Goal: Transaction & Acquisition: Purchase product/service

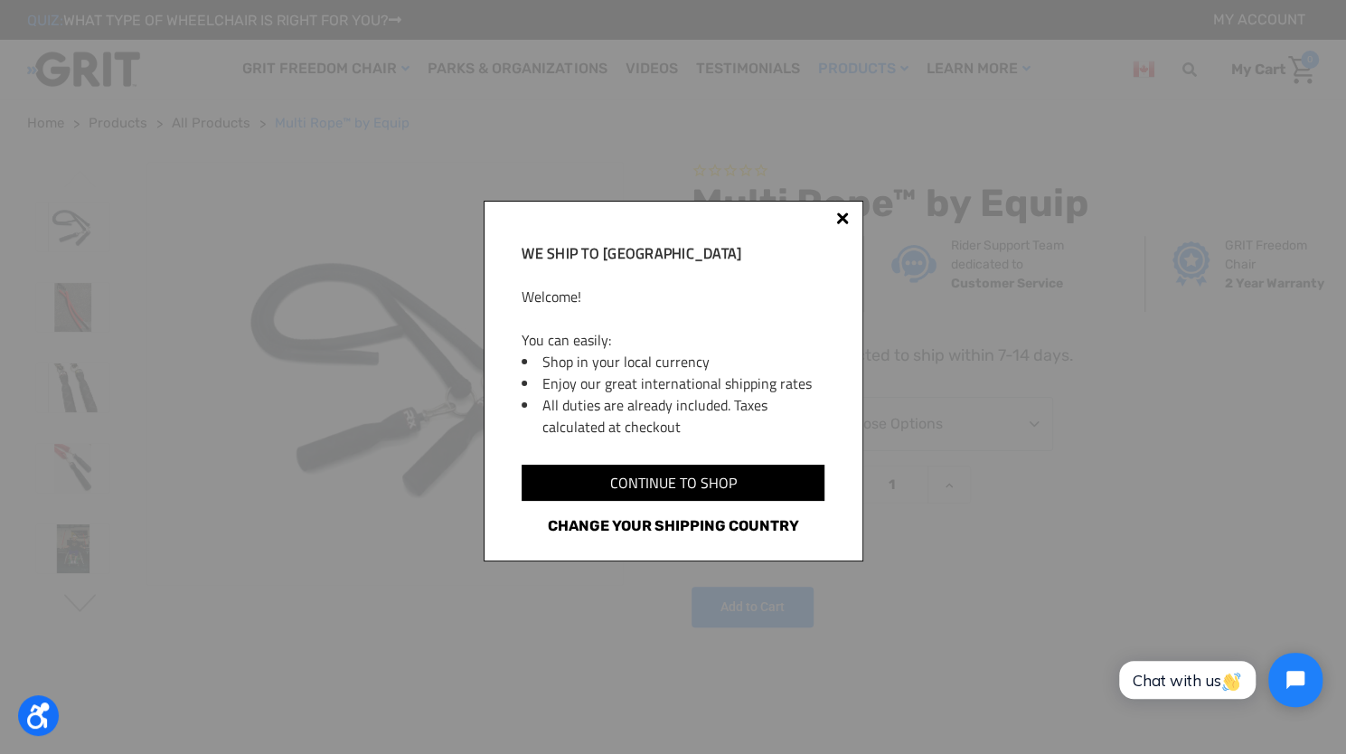
click at [687, 524] on link "Change your shipping country" at bounding box center [672, 525] width 302 height 23
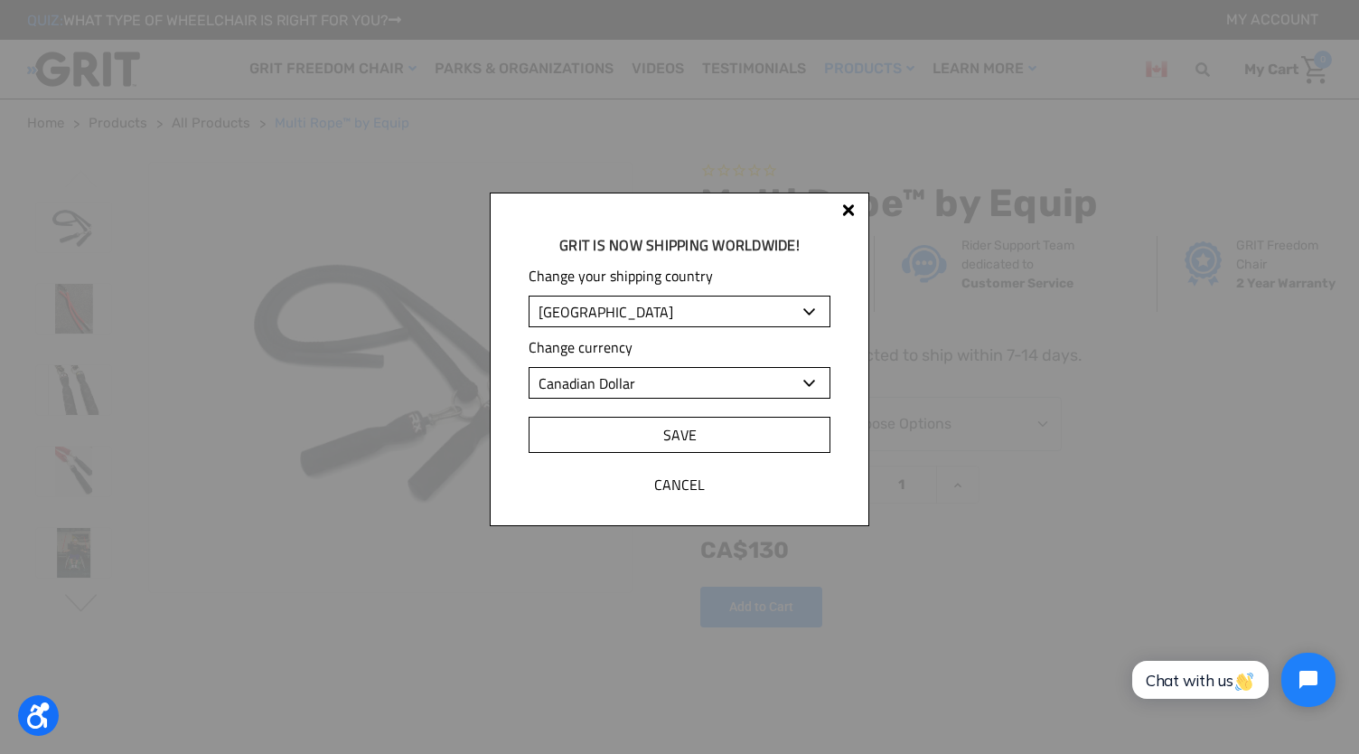
click at [683, 427] on input "Save" at bounding box center [680, 435] width 302 height 36
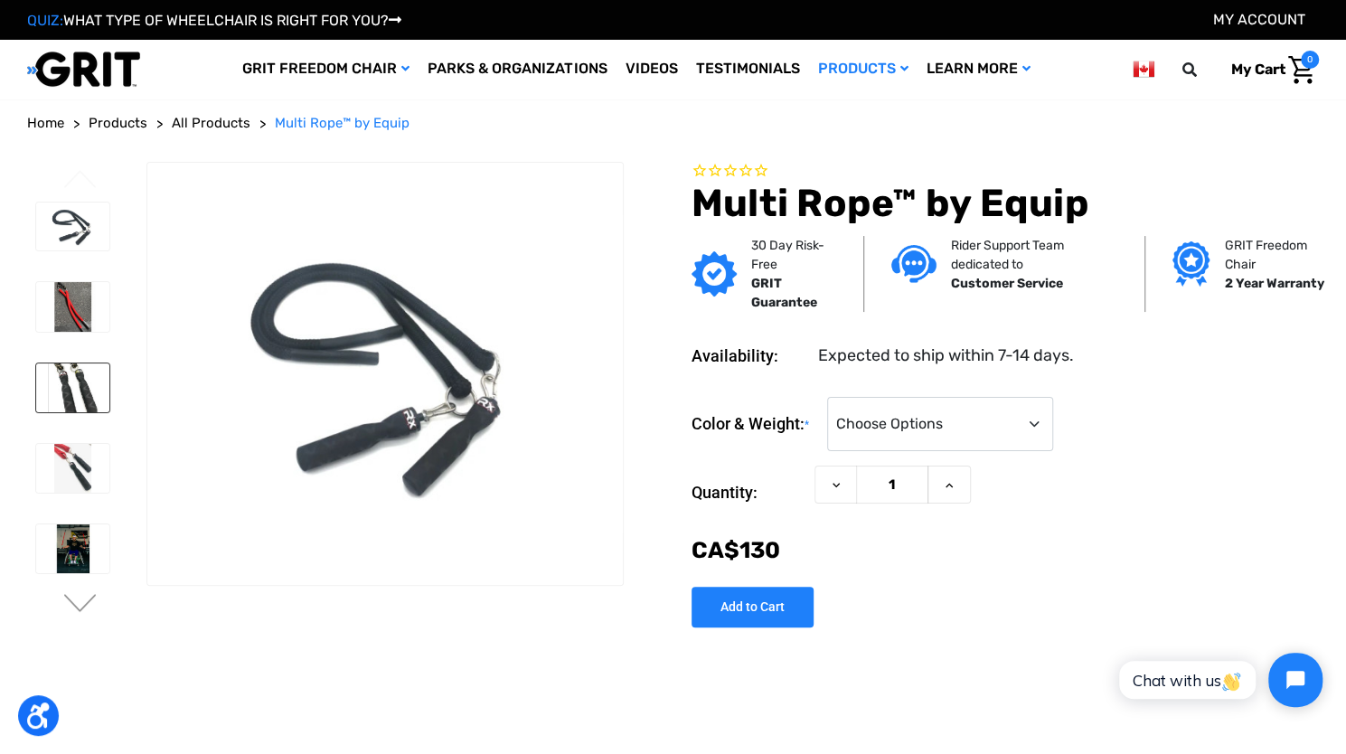
click at [72, 397] on img at bounding box center [72, 387] width 73 height 49
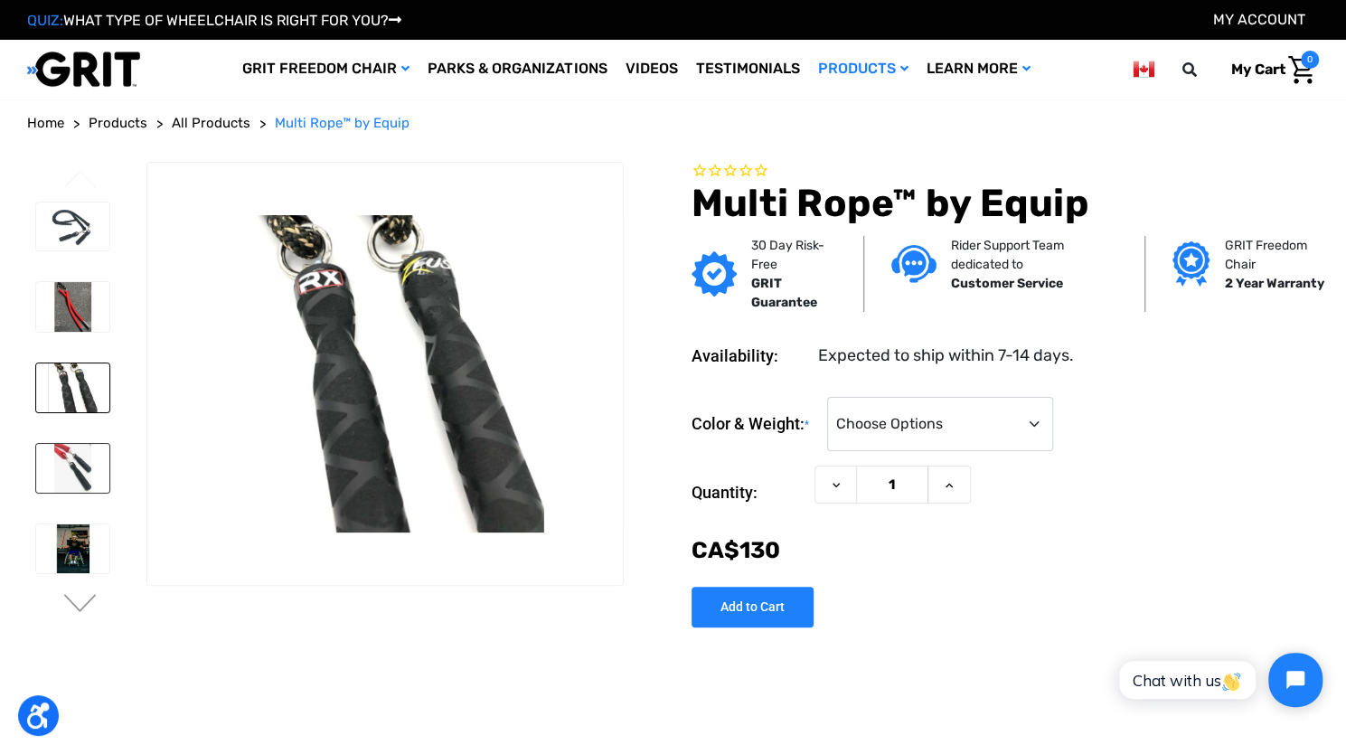
click at [76, 450] on img at bounding box center [72, 468] width 73 height 49
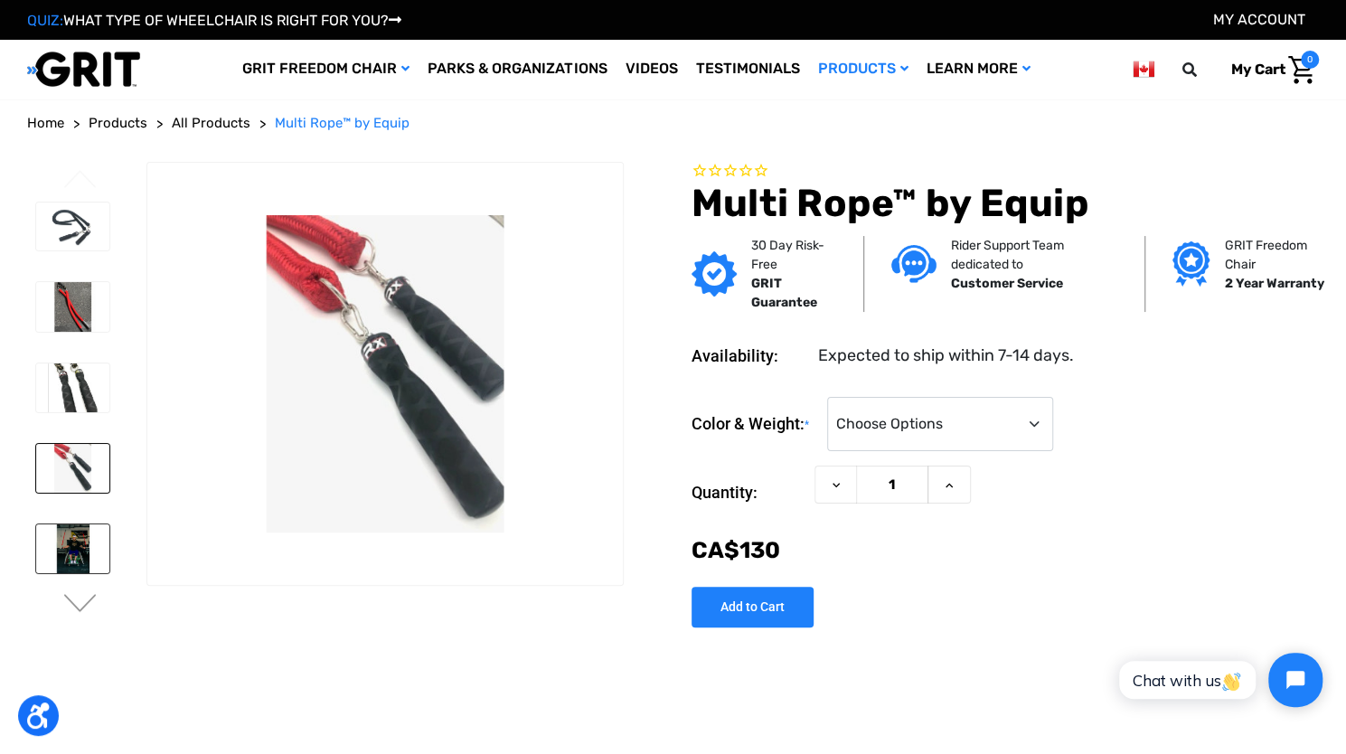
click at [75, 529] on img at bounding box center [72, 548] width 73 height 49
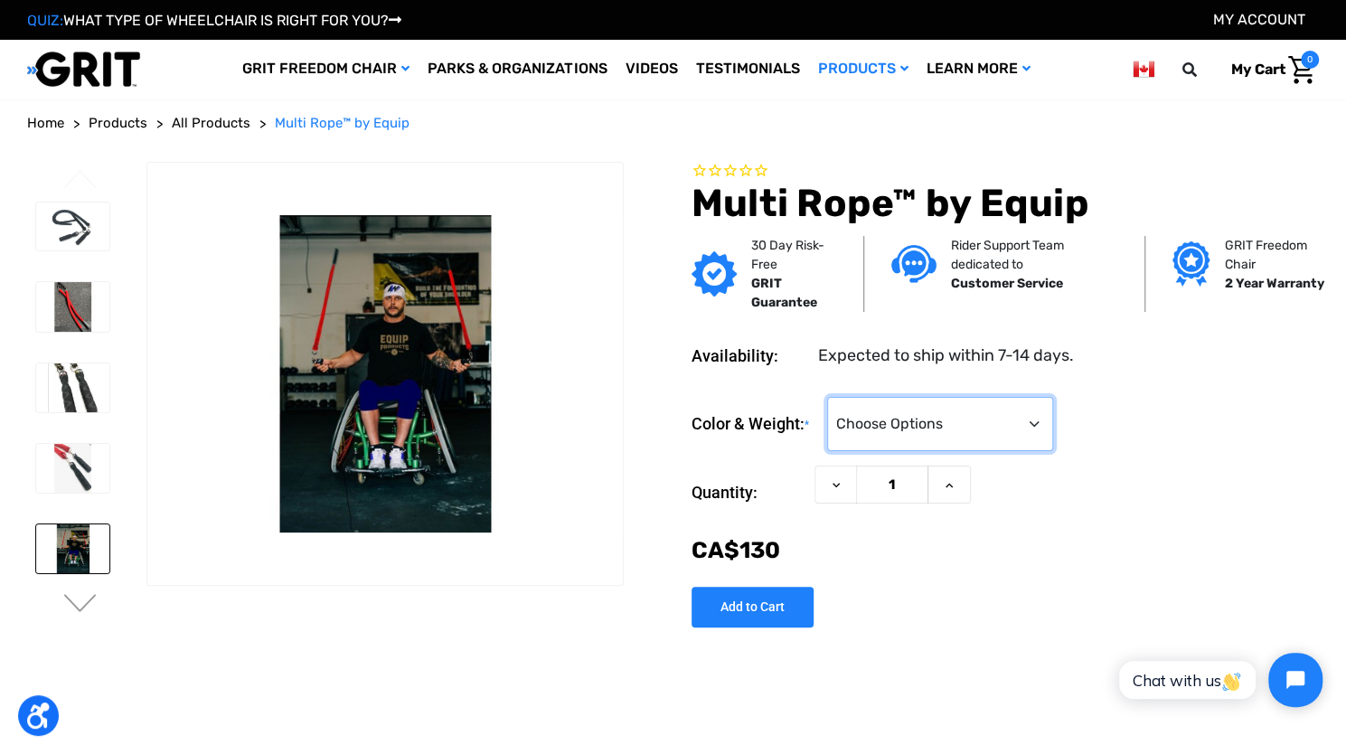
click at [918, 420] on select "Choose Options Twisted Brown & Black - ½” (8 oz. per rope) (+CA$‌0.00) Twisted …" at bounding box center [940, 424] width 226 height 54
click at [827, 397] on select "Choose Options Twisted Brown & Black - ½” (8 oz. per rope) (+CA$‌0.00) Twisted …" at bounding box center [940, 424] width 226 height 54
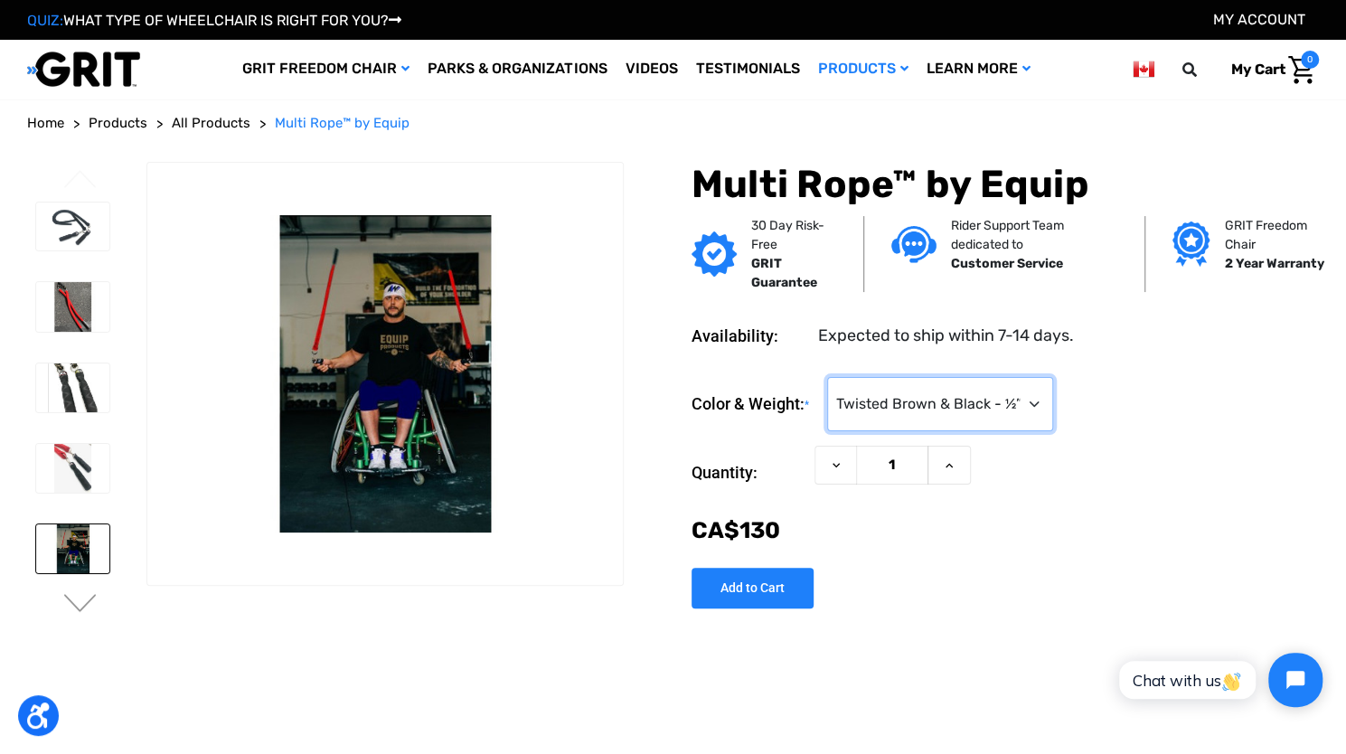
click at [922, 402] on select "Choose Options Twisted Brown & Black - ½” (8 oz. per rope) (+CA$‌0.00) Twisted …" at bounding box center [940, 404] width 226 height 54
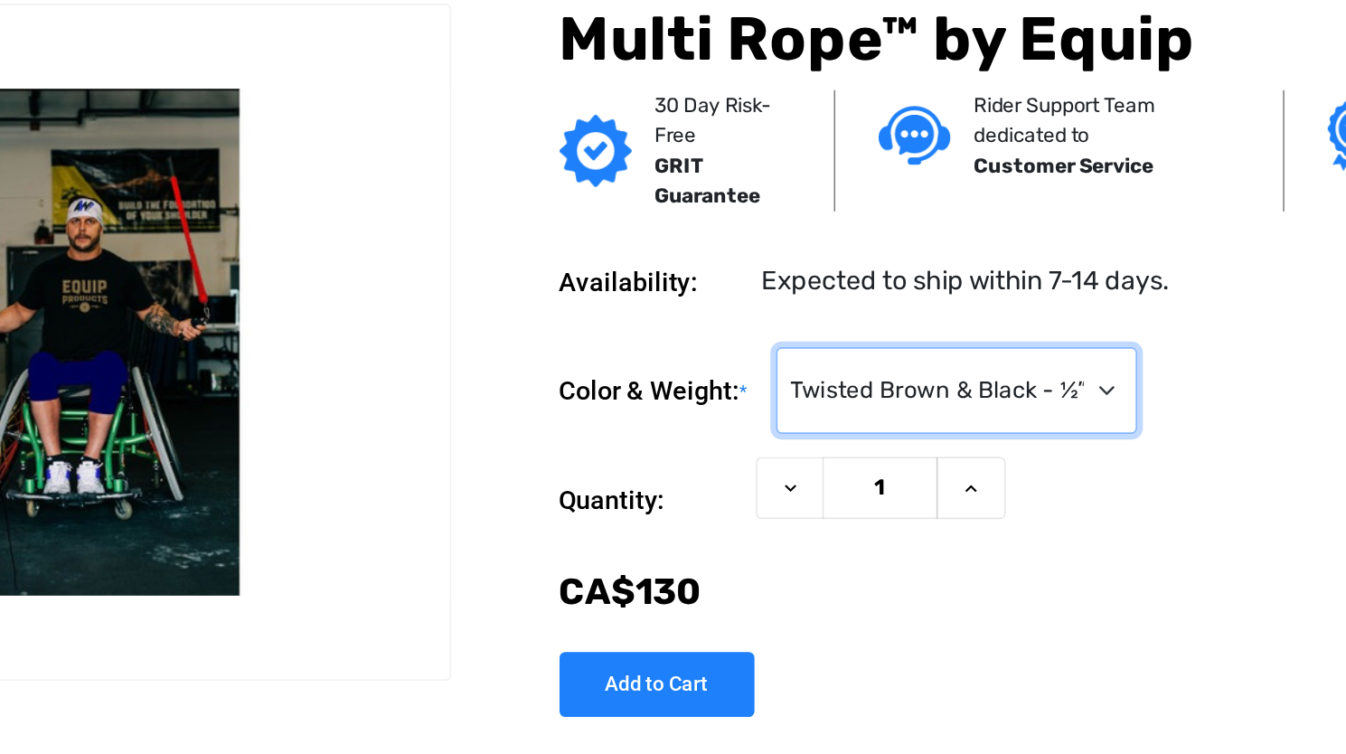
click at [894, 412] on select "Choose Options Twisted Brown & Black - ½” (8 oz. per rope) (+CA$‌0.00) Twisted …" at bounding box center [940, 404] width 226 height 54
select select "734"
click at [827, 377] on select "Choose Options Twisted Brown & Black - ½” (8 oz. per rope) (+CA$‌0.00) Twisted …" at bounding box center [940, 404] width 226 height 54
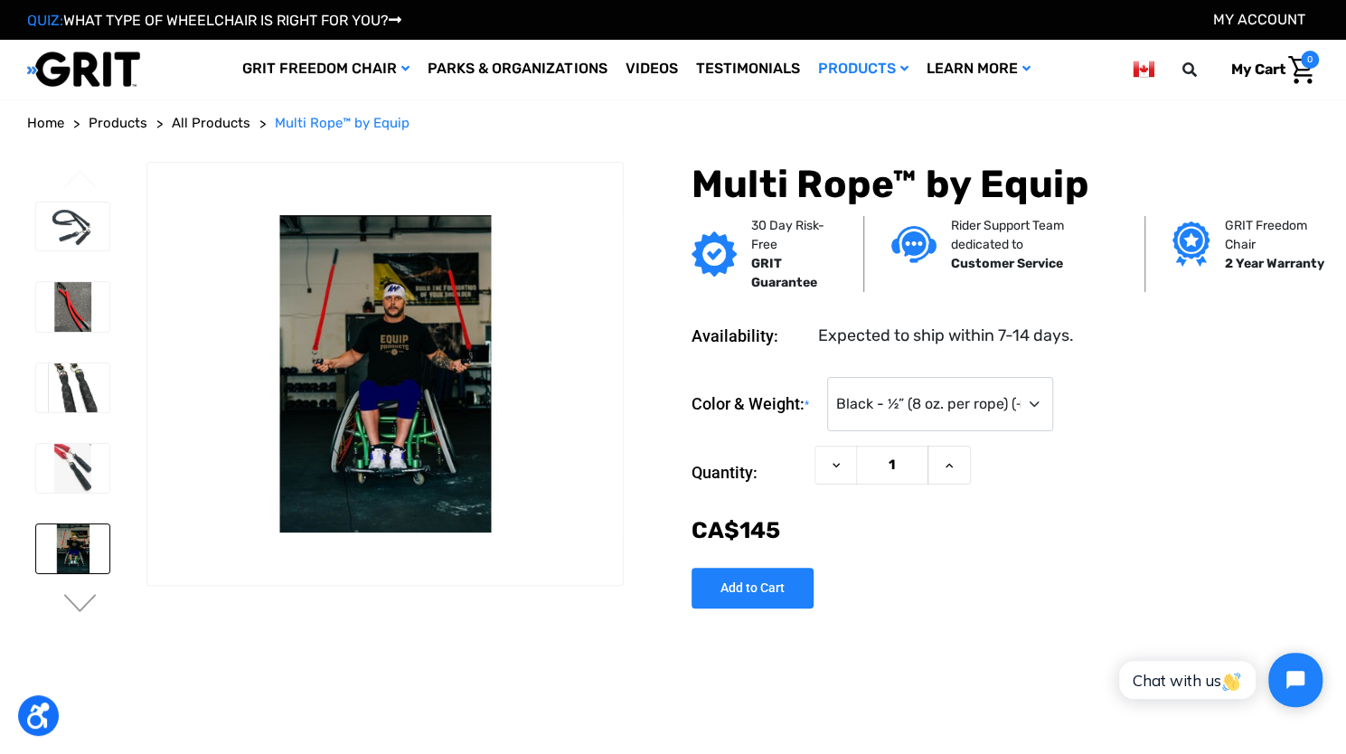
click at [67, 556] on img at bounding box center [72, 548] width 73 height 49
click at [79, 609] on button "Next" at bounding box center [80, 605] width 38 height 22
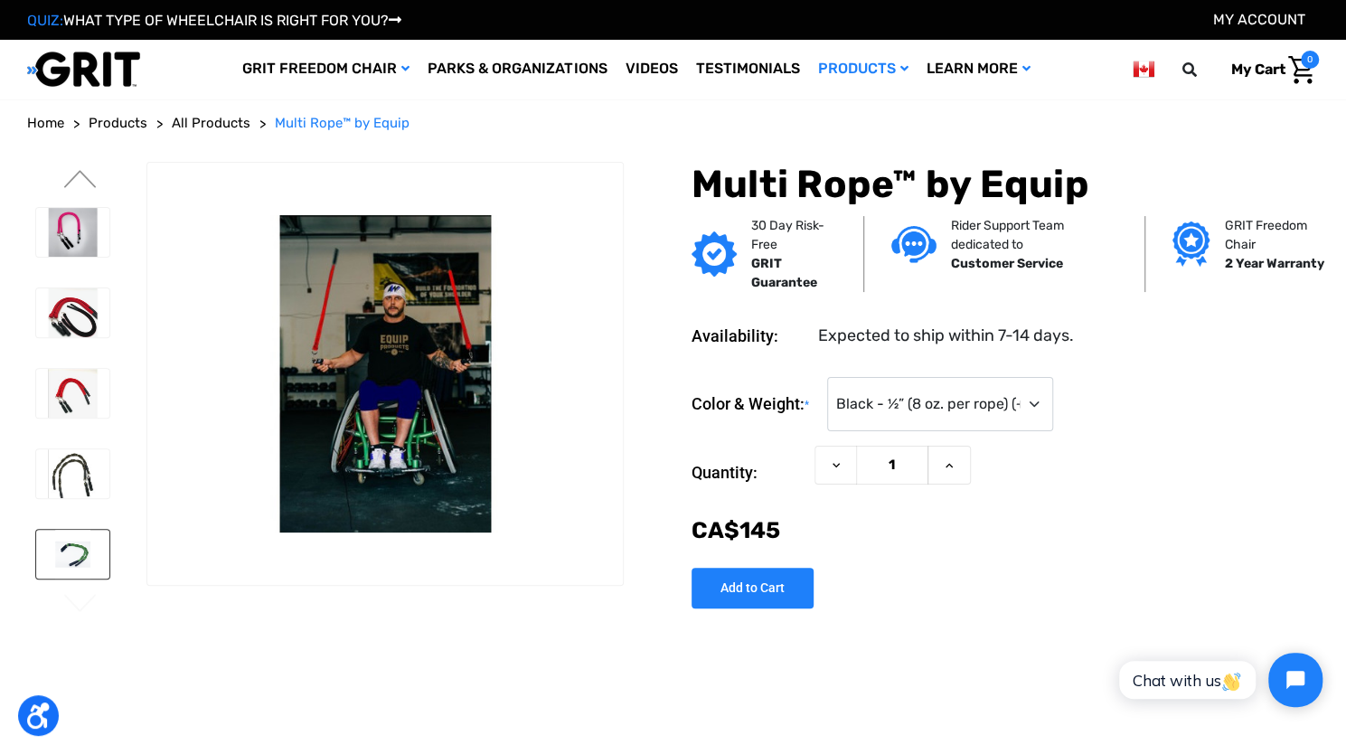
click at [77, 530] on img at bounding box center [72, 554] width 73 height 49
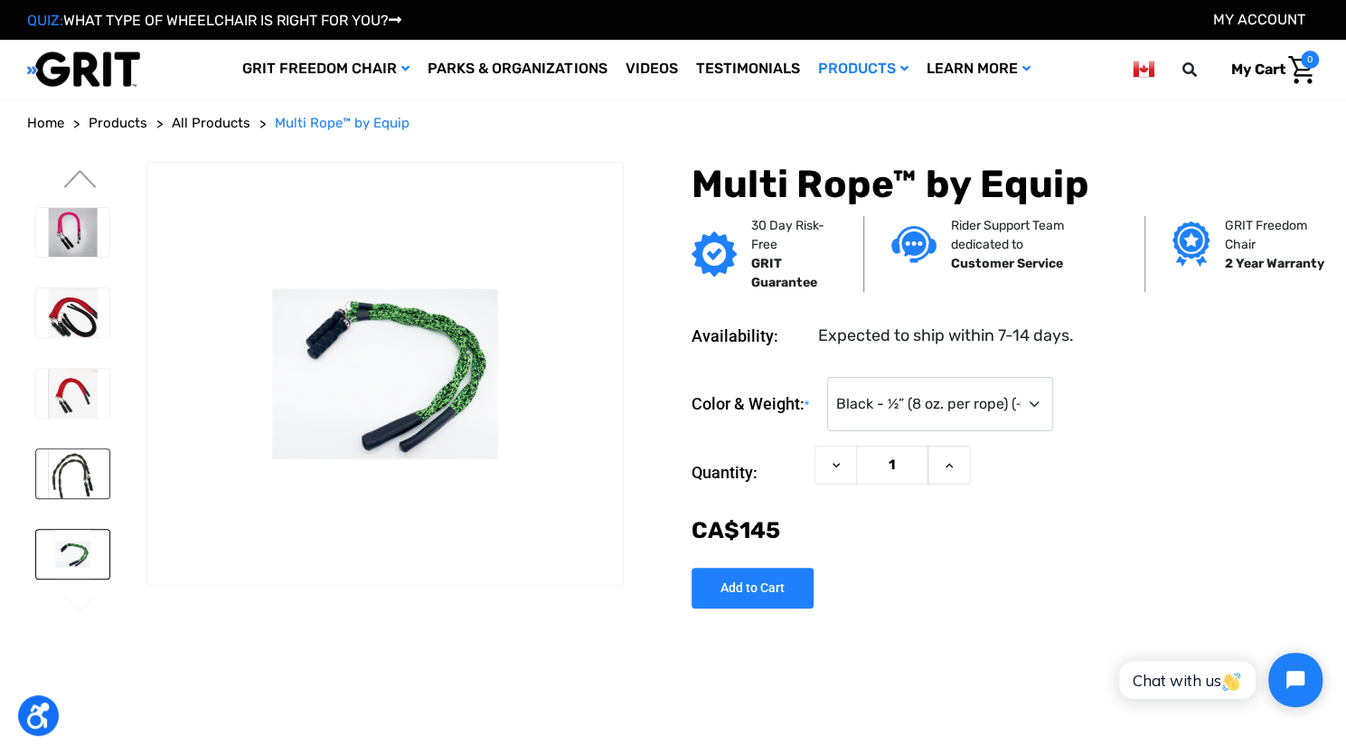
click at [77, 469] on img at bounding box center [72, 473] width 73 height 49
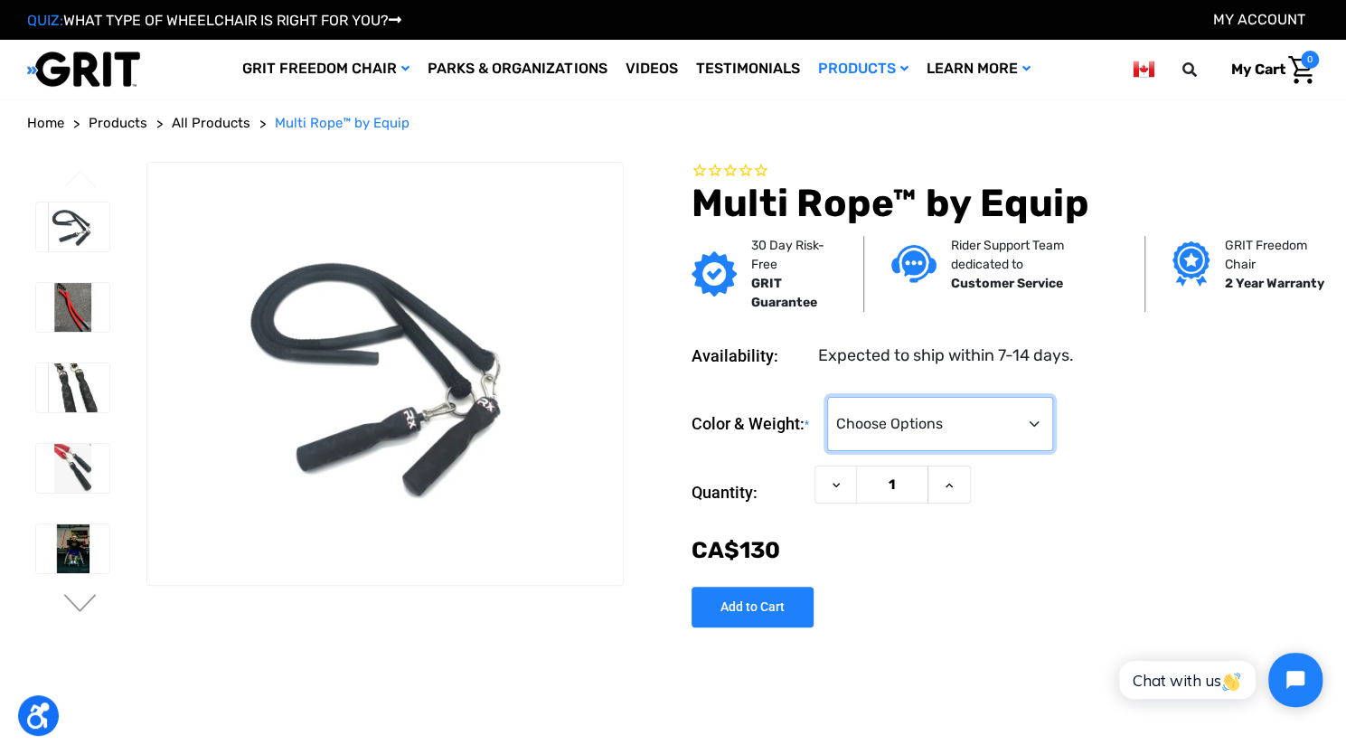
click at [868, 413] on select "Choose Options Twisted Brown & Black - ½” (8 oz. per rope) (+CA$‌0.00) Twisted …" at bounding box center [940, 424] width 226 height 54
